Goal: Task Accomplishment & Management: Complete application form

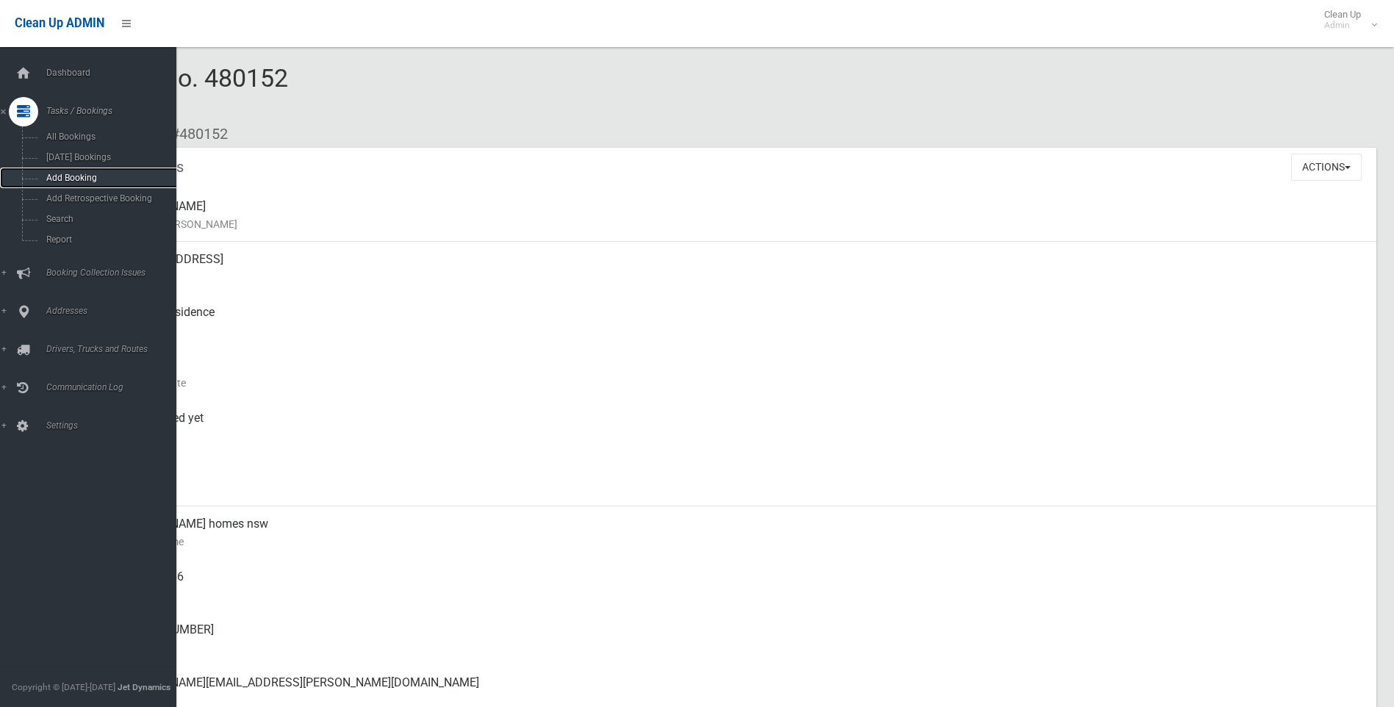
click at [65, 173] on span "Add Booking" at bounding box center [108, 178] width 133 height 10
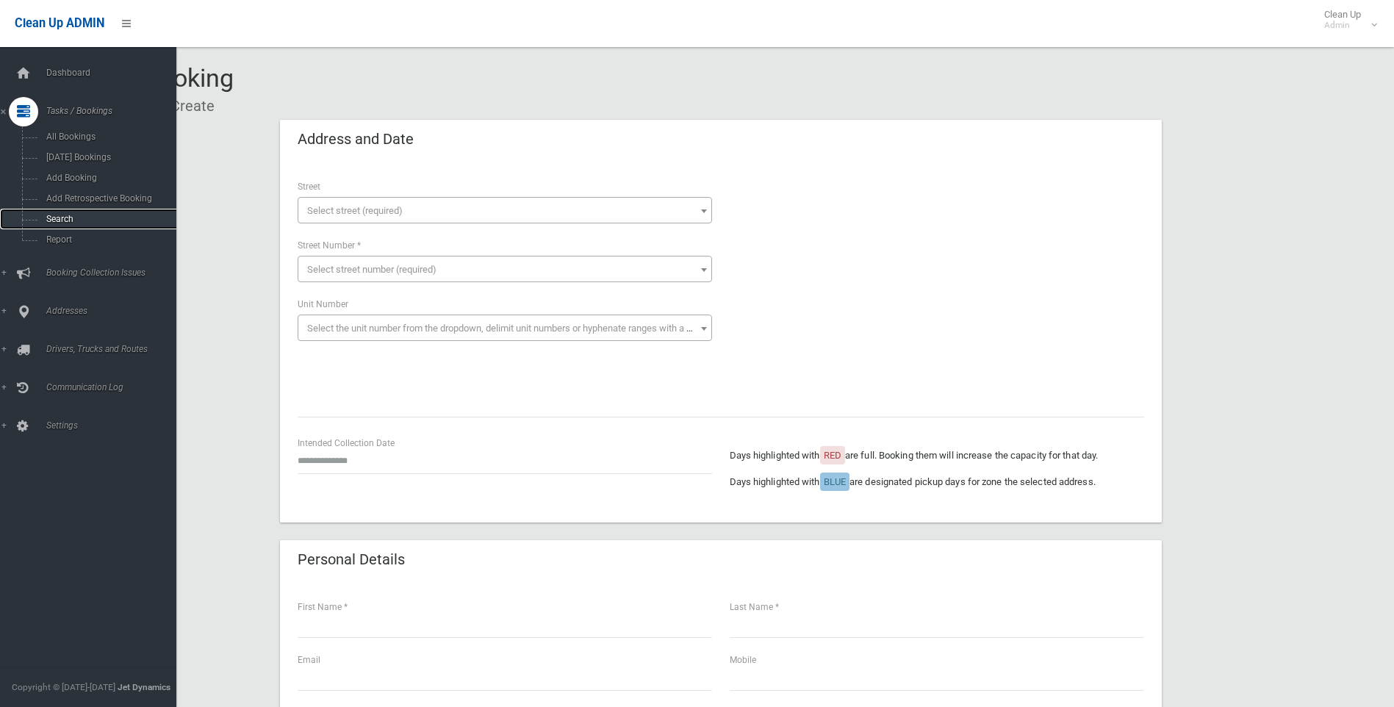
click at [45, 218] on span "Search" at bounding box center [108, 219] width 133 height 10
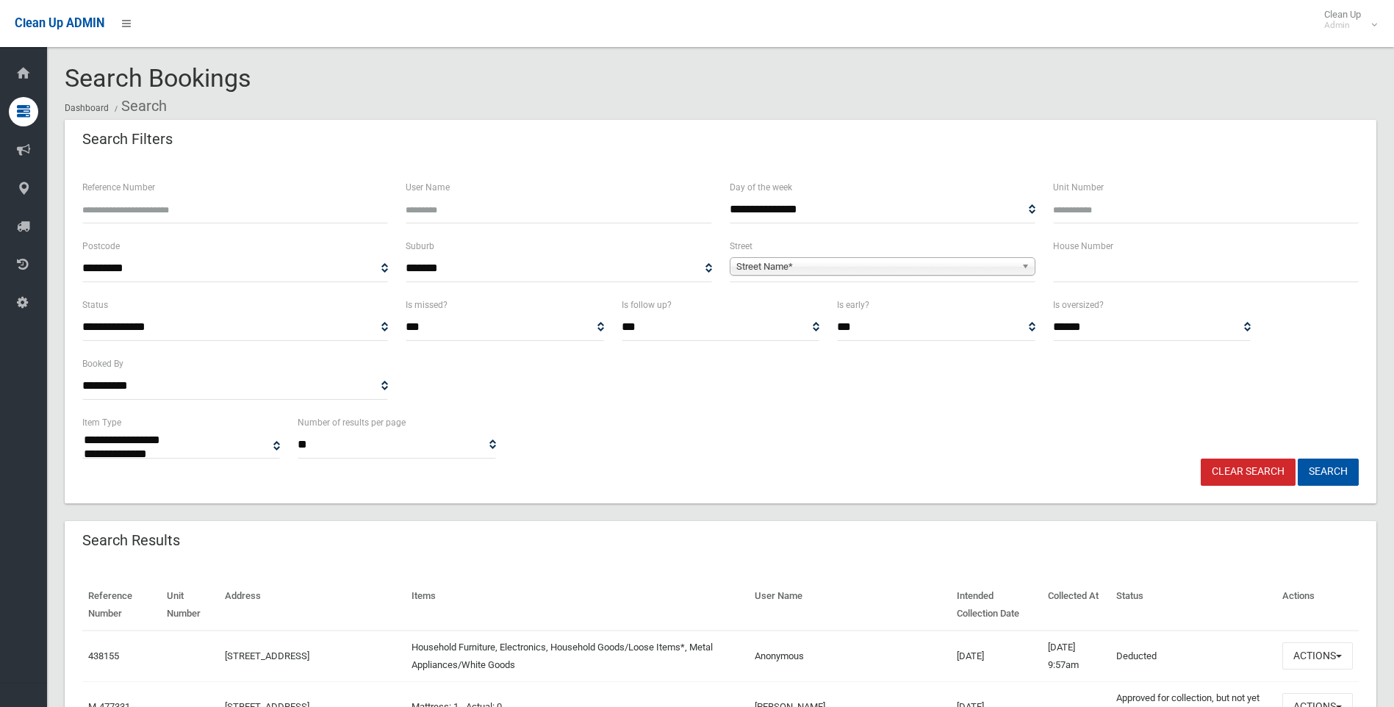
select select
click at [1109, 274] on input "text" at bounding box center [1206, 268] width 306 height 27
type input "**"
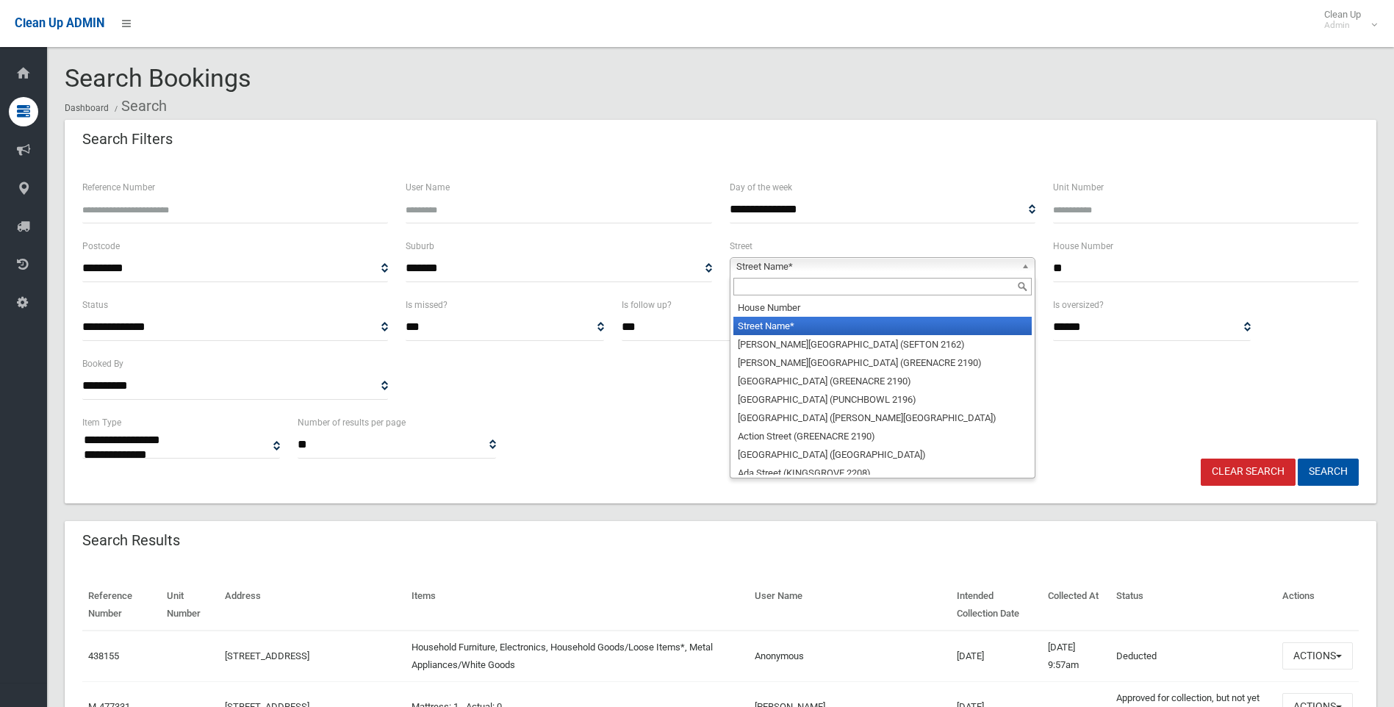
click at [796, 268] on span "Street Name*" at bounding box center [876, 267] width 279 height 18
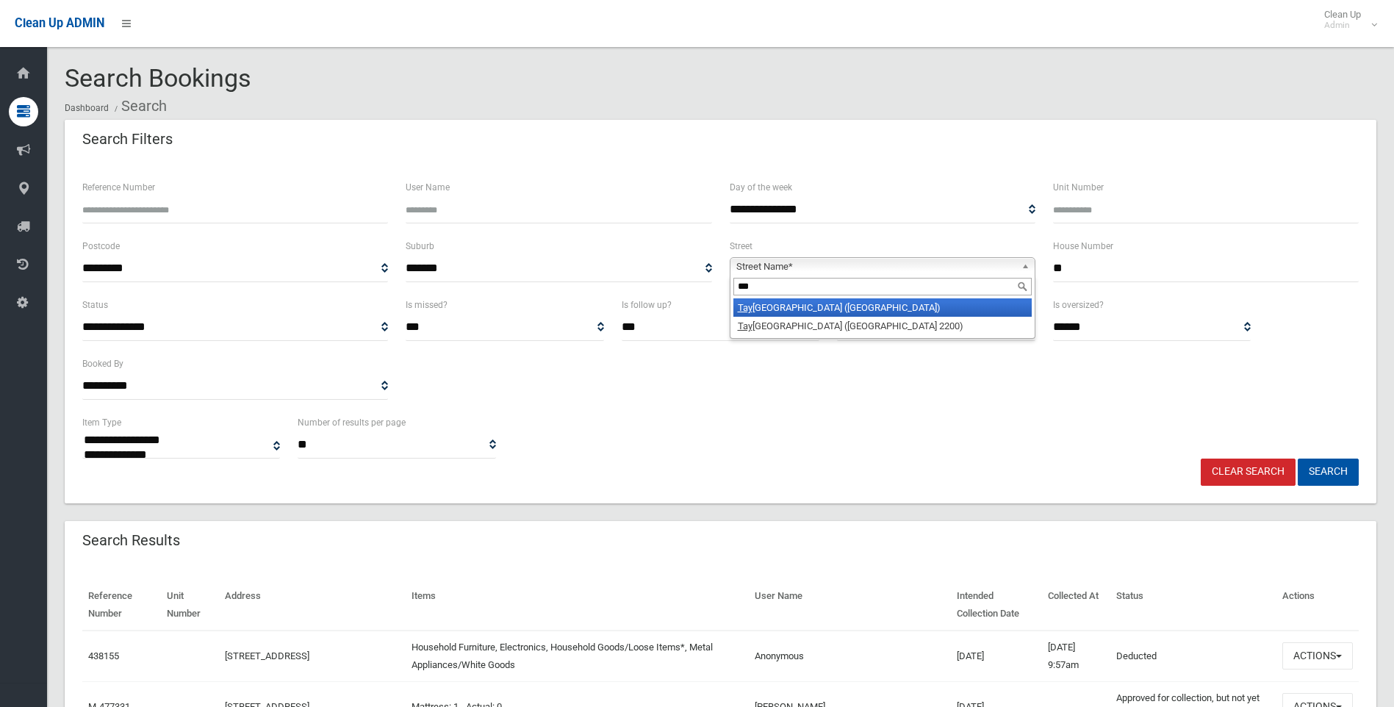
type input "***"
click at [826, 306] on li "Tay lor Street (LAKEMBA 2195)" at bounding box center [883, 307] width 298 height 18
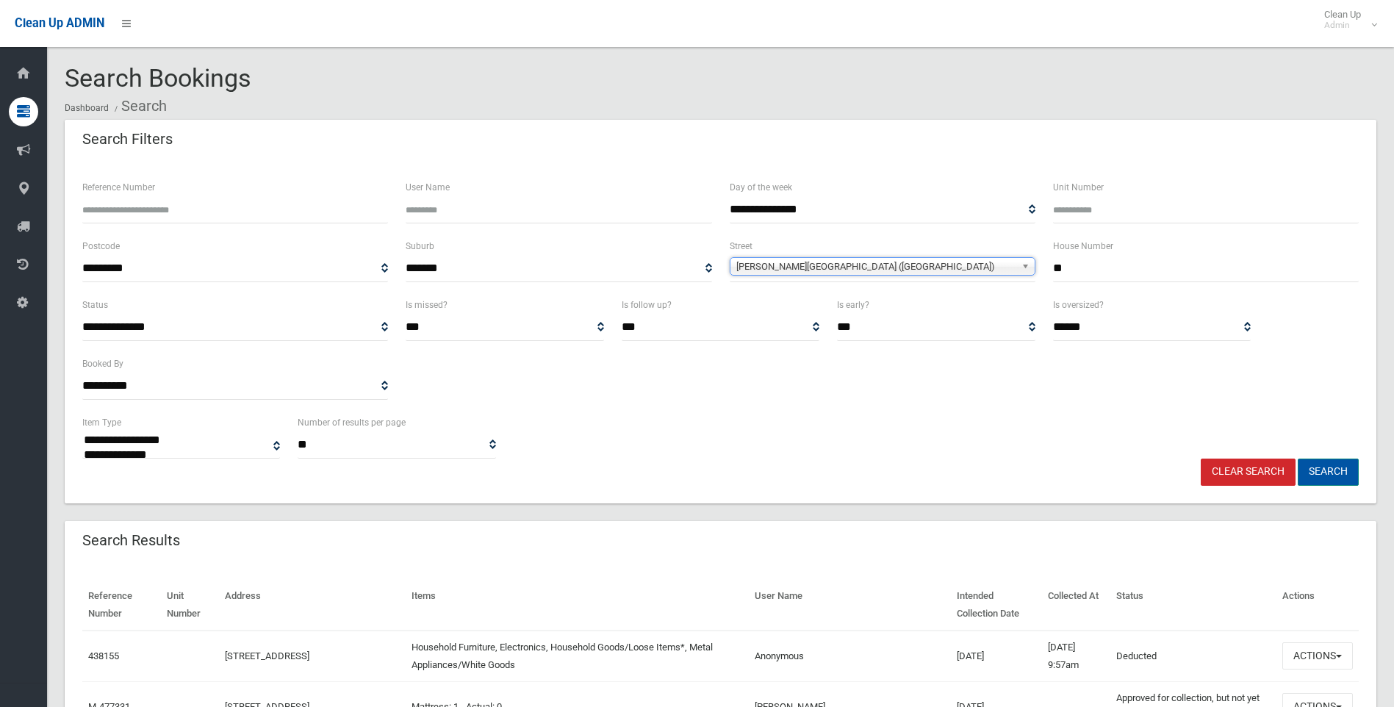
click at [1318, 471] on button "Search" at bounding box center [1328, 472] width 61 height 27
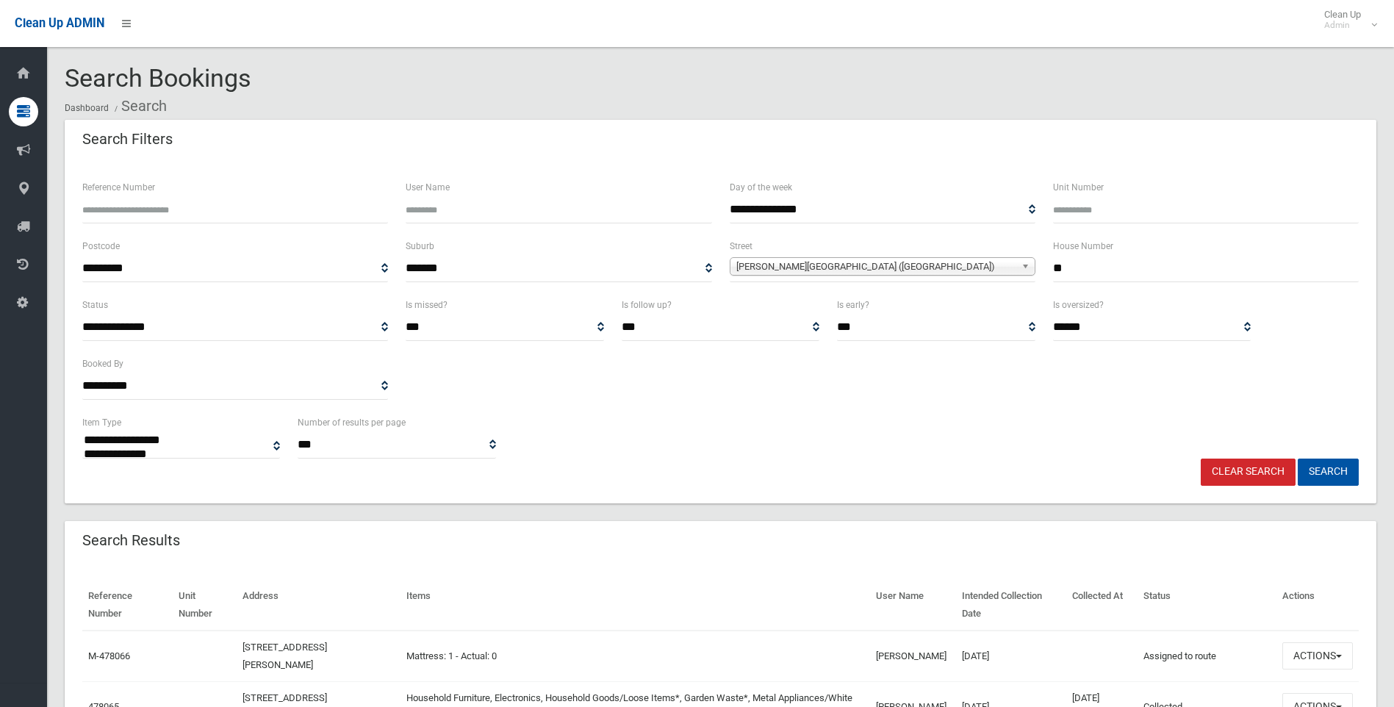
select select
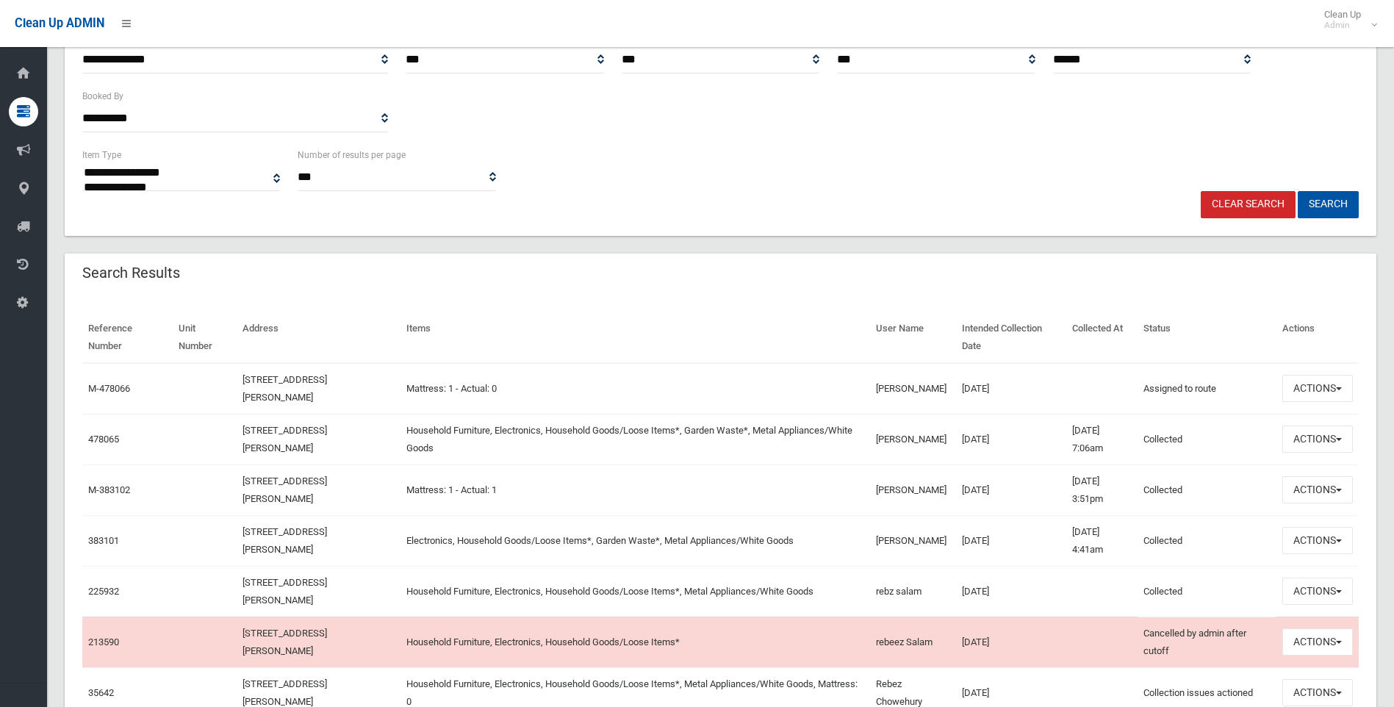
scroll to position [268, 0]
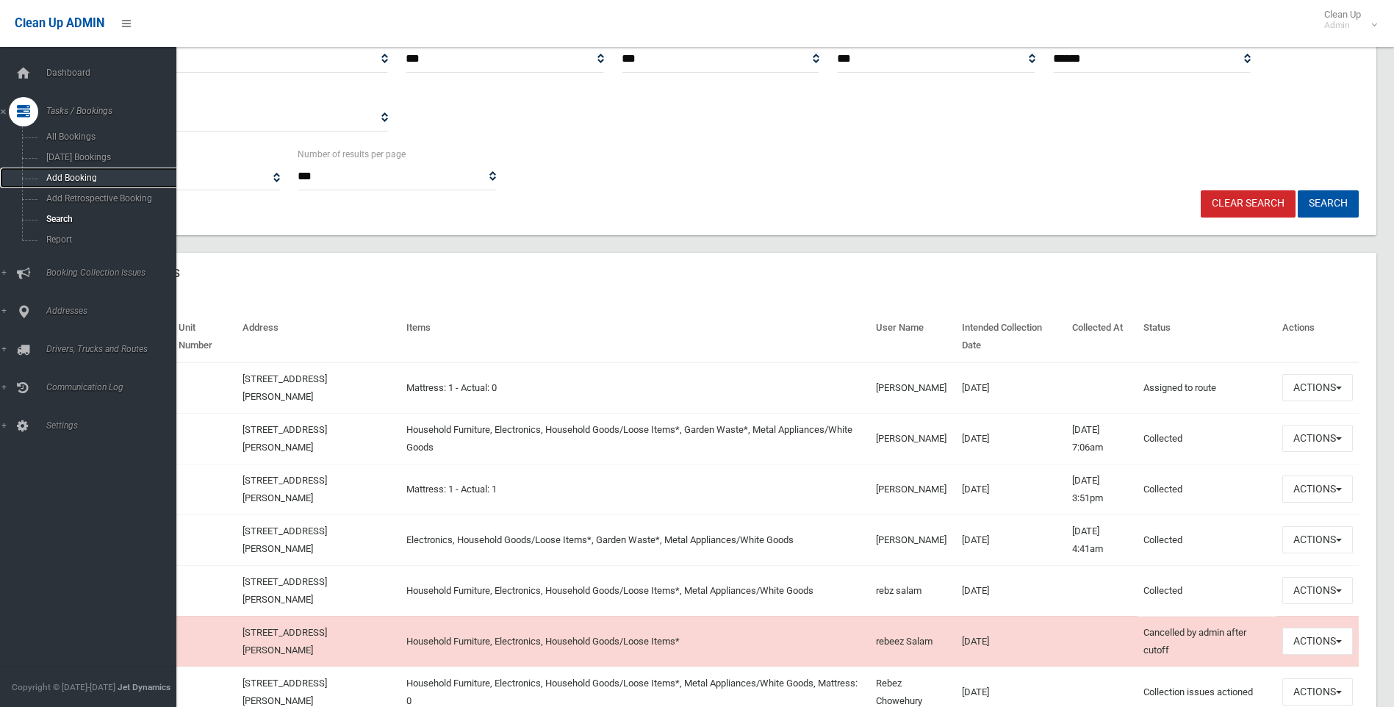
click at [62, 171] on link "Add Booking" at bounding box center [93, 178] width 187 height 21
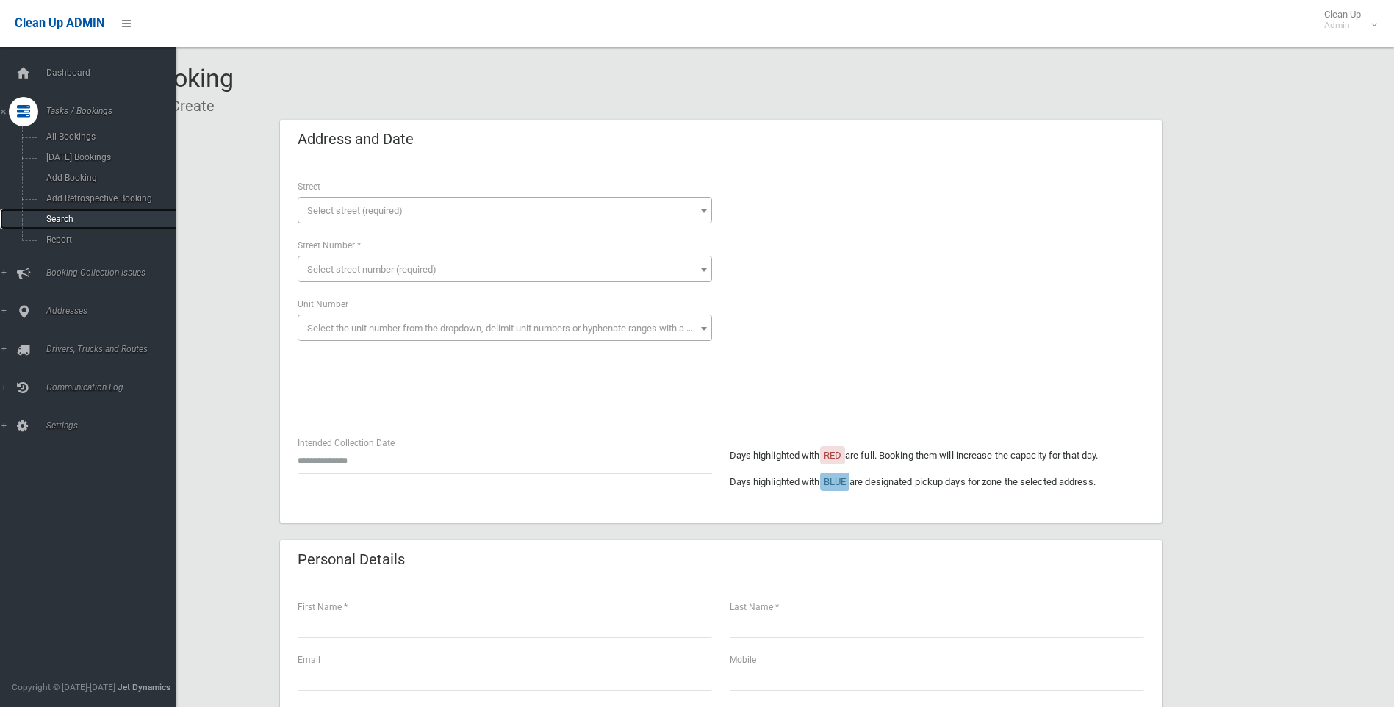
click at [54, 218] on span "Search" at bounding box center [108, 219] width 133 height 10
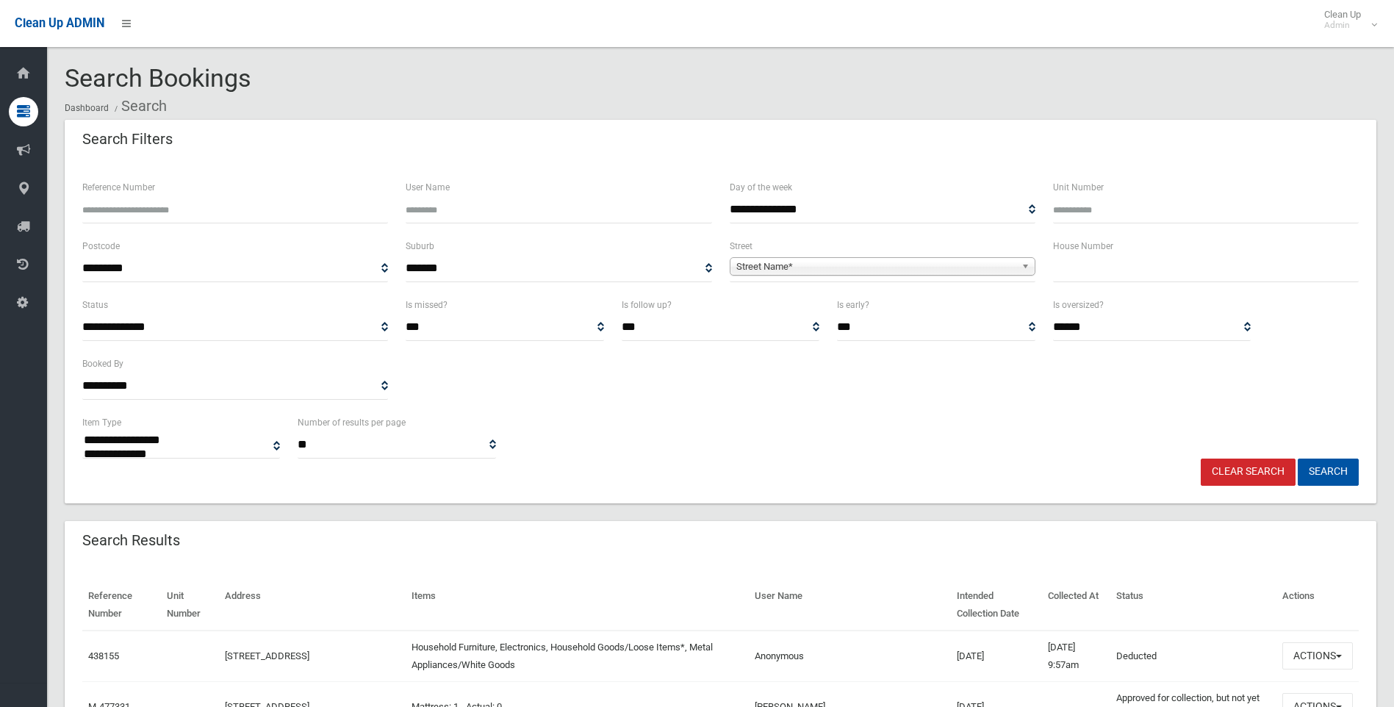
select select
